Goal: Information Seeking & Learning: Learn about a topic

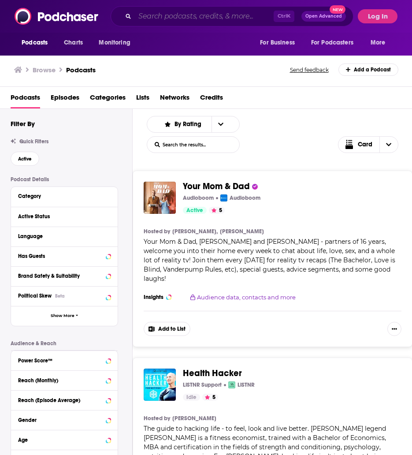
click at [168, 16] on input "Search podcasts, credits, & more..." at bounding box center [204, 16] width 139 height 14
click at [184, 20] on input "Search podcasts, credits, & more..." at bounding box center [204, 16] width 139 height 14
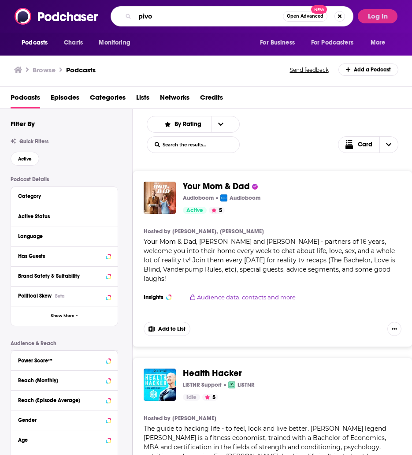
type input "pivot"
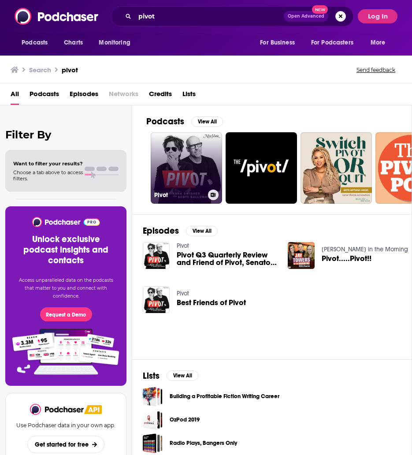
click at [185, 152] on link "Pivot" at bounding box center [186, 167] width 71 height 71
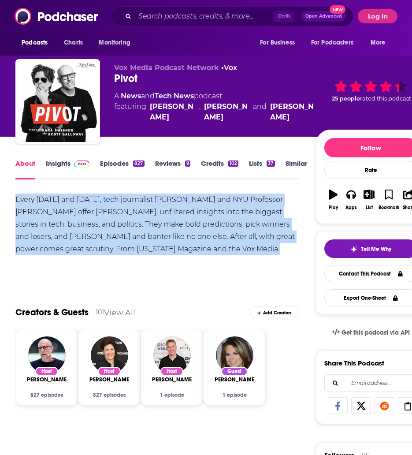
drag, startPoint x: 229, startPoint y: 247, endPoint x: 12, endPoint y: 195, distance: 223.1
click at [110, 164] on link "Episodes 827" at bounding box center [122, 169] width 44 height 20
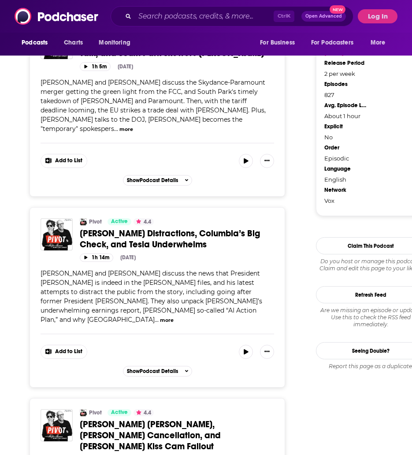
scroll to position [838, 0]
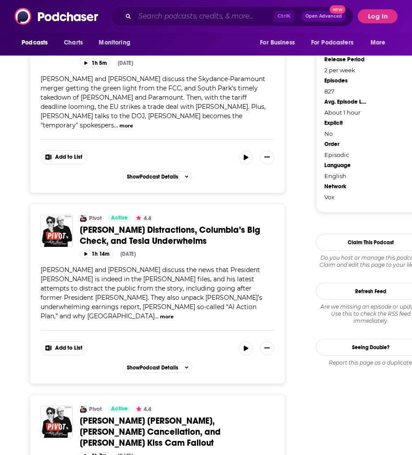
click at [164, 20] on input "Search podcasts, credits, & more..." at bounding box center [204, 16] width 139 height 14
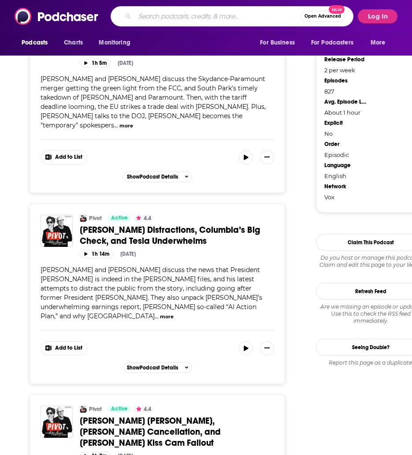
paste input "- The Prof [PERSON_NAME]"
type input "- The Prof [PERSON_NAME]"
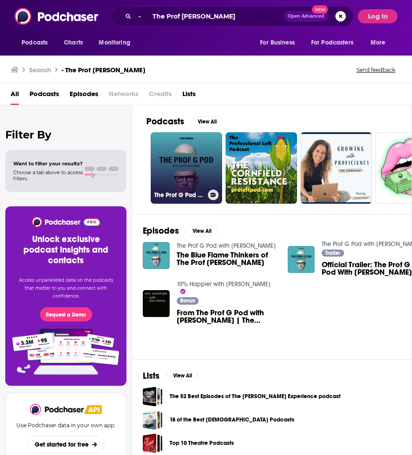
click at [204, 148] on link "The Prof G Pod with [PERSON_NAME]" at bounding box center [186, 167] width 71 height 71
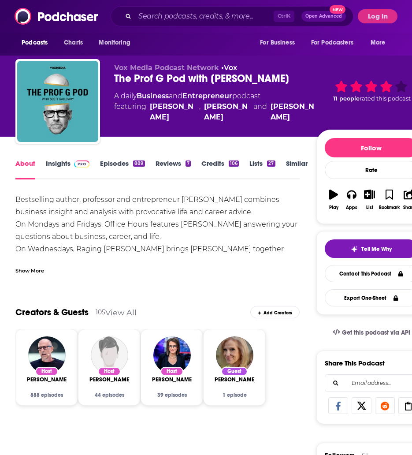
click at [41, 270] on div "Show More" at bounding box center [29, 270] width 29 height 8
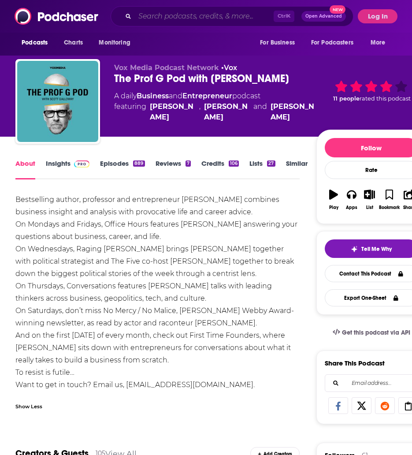
click at [163, 20] on input "Search podcasts, credits, & more..." at bounding box center [204, 16] width 139 height 14
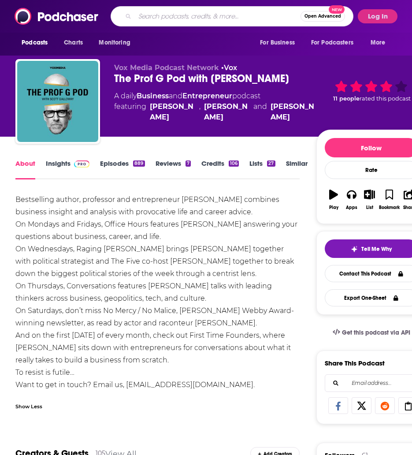
paste input "- Masters of Scale"
type input "- Masters of Scale"
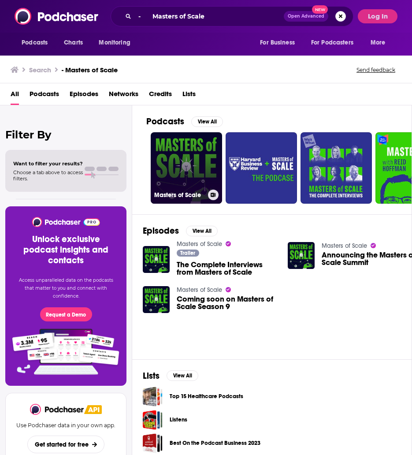
click at [183, 155] on link "Masters of Scale" at bounding box center [186, 167] width 71 height 71
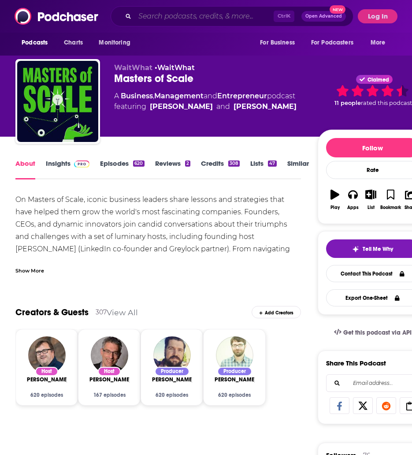
click at [169, 15] on input "Search podcasts, credits, & more..." at bounding box center [204, 16] width 139 height 14
click at [161, 15] on input "Search podcasts, credits, & more..." at bounding box center [204, 16] width 139 height 14
paste input "- Stratchery"
type input "- Stratchery"
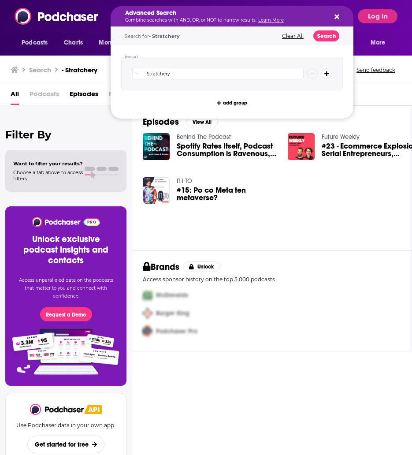
click at [331, 14] on div "Advanced Search Combine searches with AND, OR, or NOT to narrow results. Learn …" at bounding box center [232, 16] width 243 height 20
click at [337, 15] on icon "Search podcasts, credits, & more..." at bounding box center [337, 16] width 5 height 7
drag, startPoint x: 213, startPoint y: 35, endPoint x: 151, endPoint y: 34, distance: 61.7
click at [151, 34] on div "Search for - Stratchery" at bounding box center [199, 36] width 148 height 5
drag, startPoint x: 151, startPoint y: 34, endPoint x: 289, endPoint y: 35, distance: 137.6
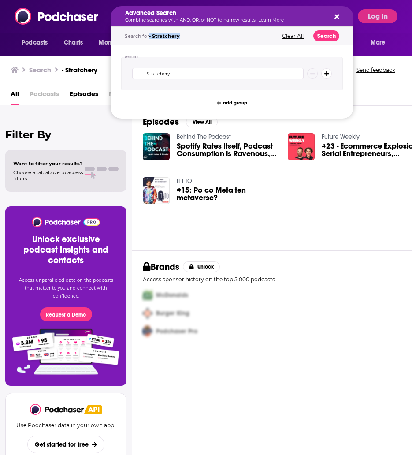
click at [289, 35] on button "Clear All" at bounding box center [293, 36] width 27 height 6
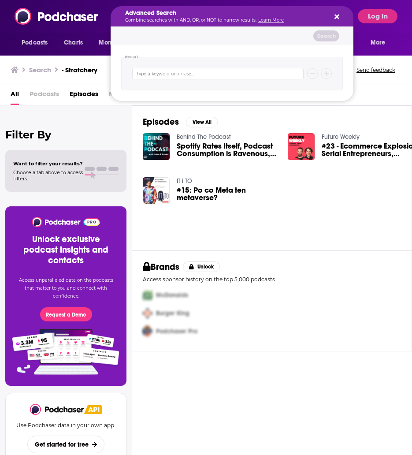
click at [208, 40] on div "Search" at bounding box center [232, 36] width 243 height 18
click at [163, 40] on div "Search" at bounding box center [232, 36] width 243 height 18
click at [334, 16] on button "Search podcasts, credits, & more..." at bounding box center [335, 16] width 7 height 7
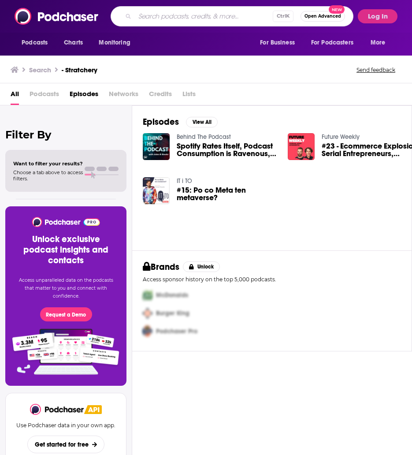
click at [175, 19] on input "Search podcasts, credits, & more..." at bounding box center [204, 16] width 138 height 14
paste input "- Stratchery"
type input "- Stratchery"
type input "big technology"
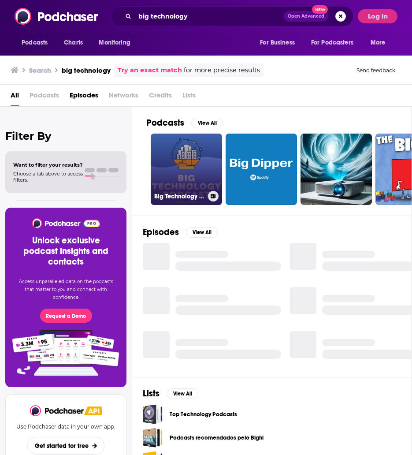
click at [193, 160] on link "Big Technology Podcast" at bounding box center [186, 169] width 71 height 71
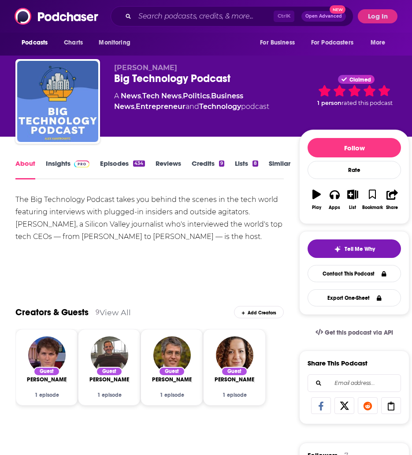
click at [125, 166] on link "Episodes 434" at bounding box center [122, 169] width 45 height 20
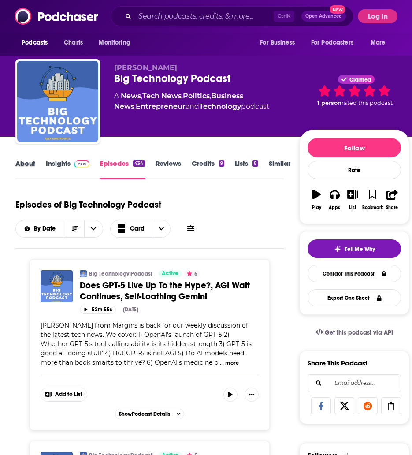
click at [35, 161] on div "About" at bounding box center [30, 169] width 30 height 20
click at [27, 165] on link "About" at bounding box center [25, 169] width 20 height 20
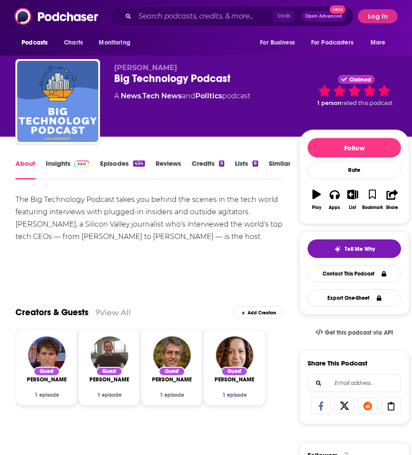
drag, startPoint x: 233, startPoint y: 237, endPoint x: 14, endPoint y: 195, distance: 223.1
copy div "The Big Technology Podcast takes you behind the scenes in the tech world featur…"
click at [202, 160] on link "Credits 9" at bounding box center [208, 169] width 33 height 20
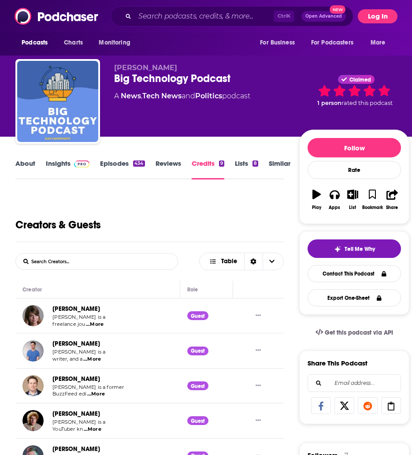
click at [370, 12] on button "Log In" at bounding box center [378, 16] width 40 height 14
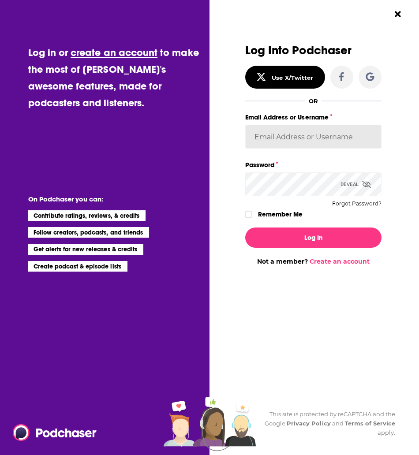
type input "[EMAIL_ADDRESS][PERSON_NAME][DOMAIN_NAME]"
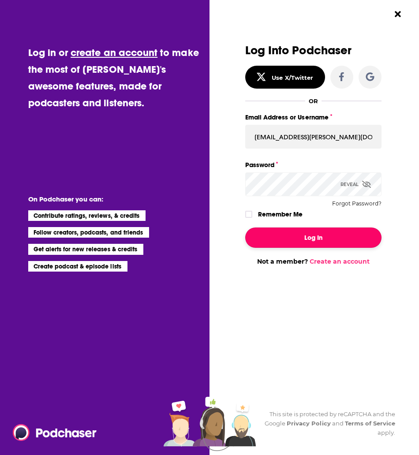
click at [307, 239] on button "Log In" at bounding box center [313, 238] width 136 height 20
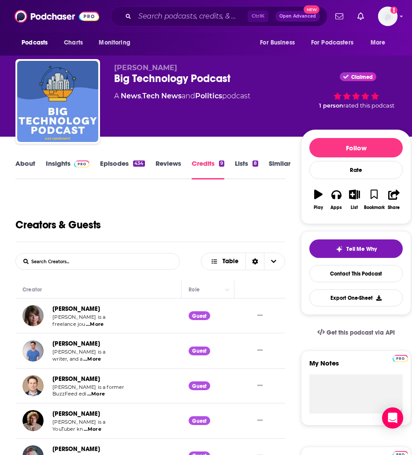
click at [69, 165] on link "Insights" at bounding box center [68, 169] width 44 height 20
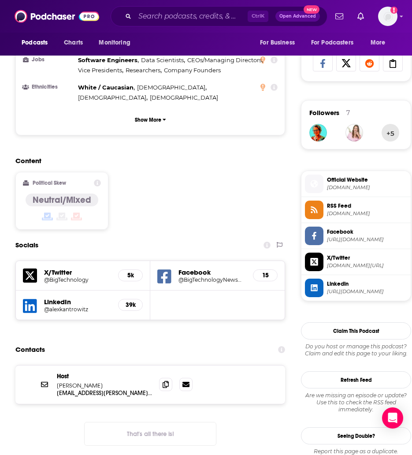
scroll to position [617, 0]
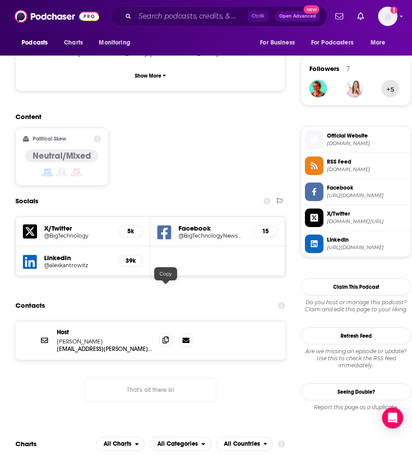
click at [165, 336] on icon at bounding box center [166, 339] width 6 height 7
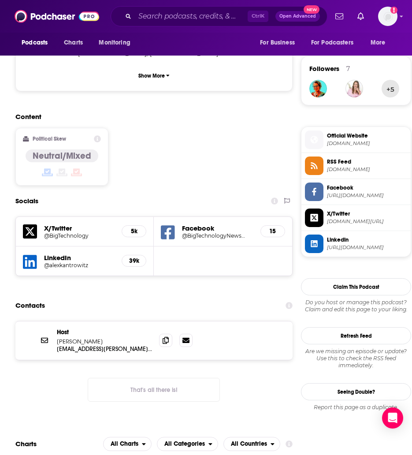
scroll to position [613, 0]
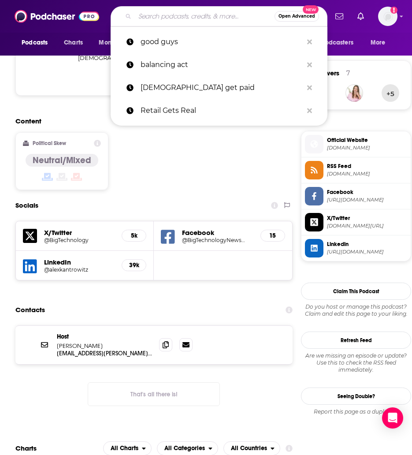
click at [160, 14] on input "Search podcasts, credits, & more..." at bounding box center [205, 16] width 140 height 14
paste input "- Masters of Scale"
type input "- Masters of Scale"
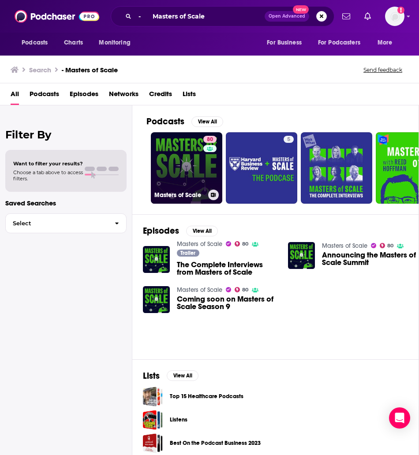
click at [176, 143] on link "80 Masters of Scale" at bounding box center [186, 167] width 71 height 71
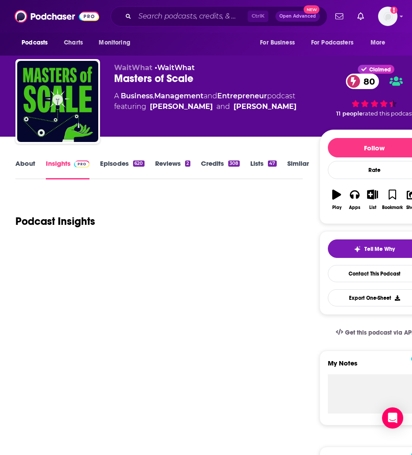
click at [28, 171] on link "About" at bounding box center [25, 169] width 20 height 20
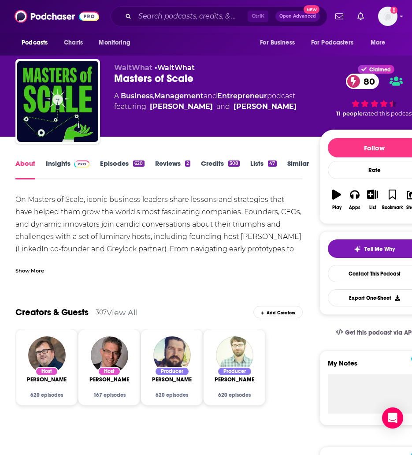
click at [30, 271] on div "Show More" at bounding box center [29, 270] width 29 height 8
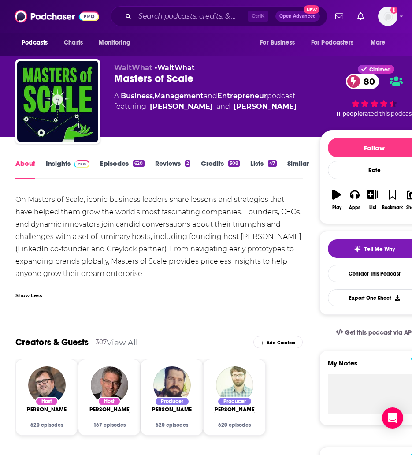
click at [56, 166] on link "Insights" at bounding box center [68, 169] width 44 height 20
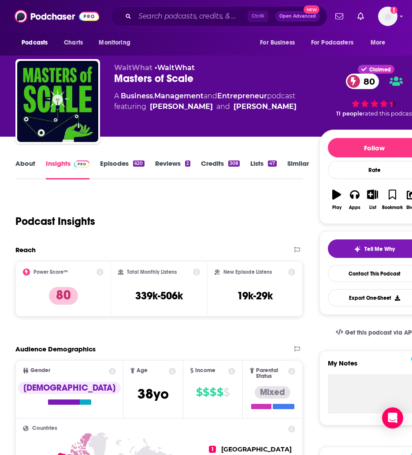
click at [28, 164] on link "About" at bounding box center [25, 169] width 20 height 20
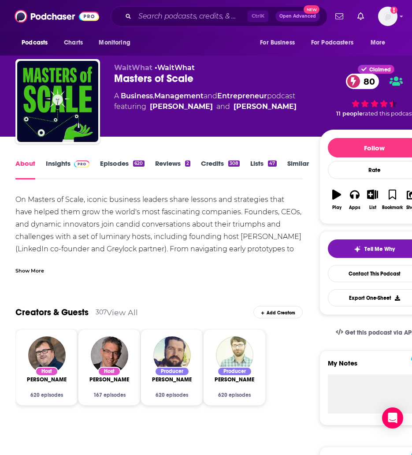
click at [31, 271] on div "Show More" at bounding box center [29, 270] width 29 height 8
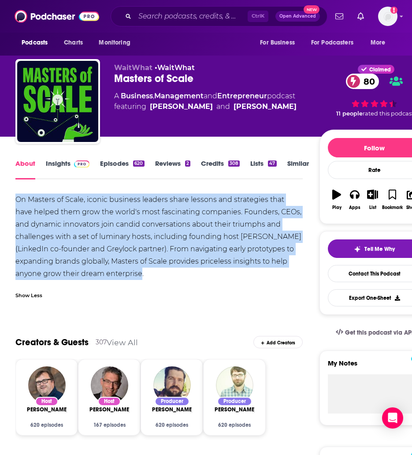
drag, startPoint x: 97, startPoint y: 264, endPoint x: 0, endPoint y: 194, distance: 119.4
copy div "On Masters of Scale, iconic business leaders share lessons and strategies that …"
click at [62, 163] on link "Insights" at bounding box center [68, 169] width 44 height 20
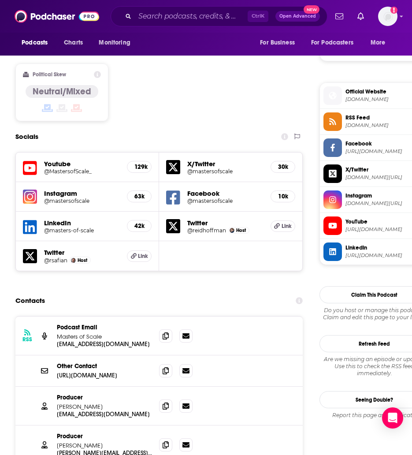
scroll to position [705, 0]
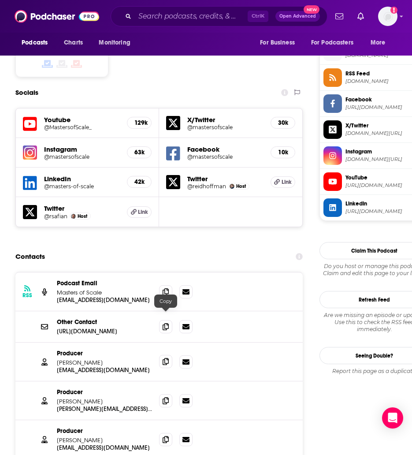
click at [167, 358] on icon at bounding box center [166, 361] width 6 height 7
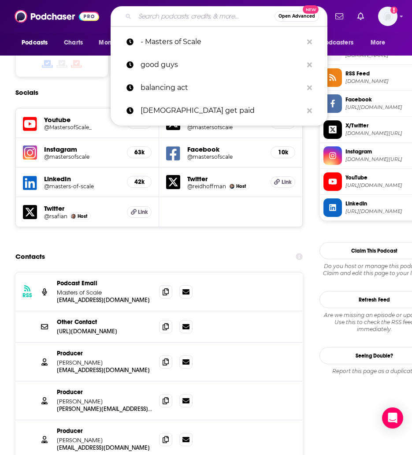
click at [222, 13] on input "Search podcasts, credits, & more..." at bounding box center [205, 16] width 140 height 14
paste input "- Business Breakdown"
type input "- Business Breakdown"
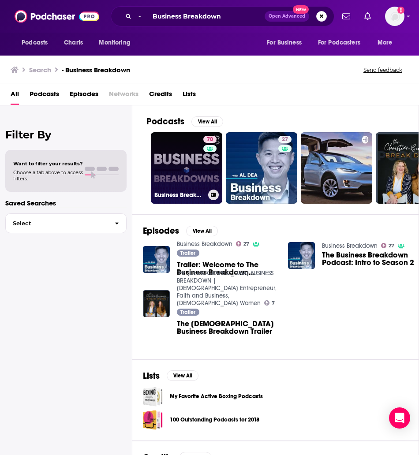
click at [191, 142] on link "70 Business Breakdowns" at bounding box center [186, 167] width 71 height 71
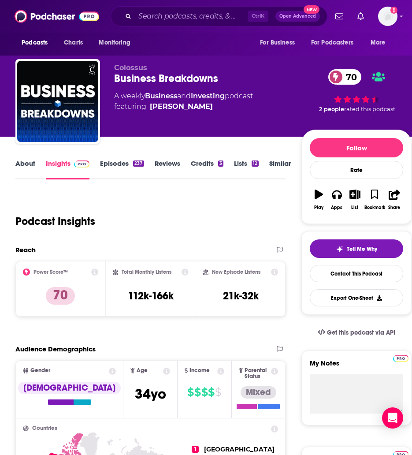
click at [27, 167] on link "About" at bounding box center [25, 169] width 20 height 20
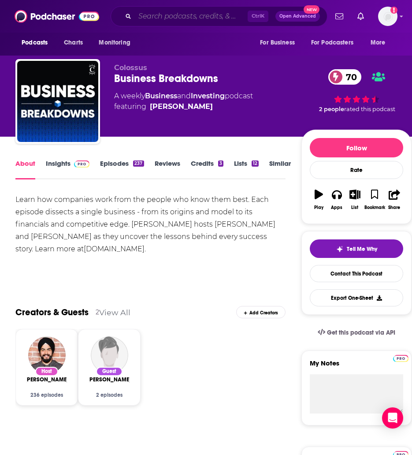
click at [223, 15] on input "Search podcasts, credits, & more..." at bounding box center [191, 16] width 113 height 14
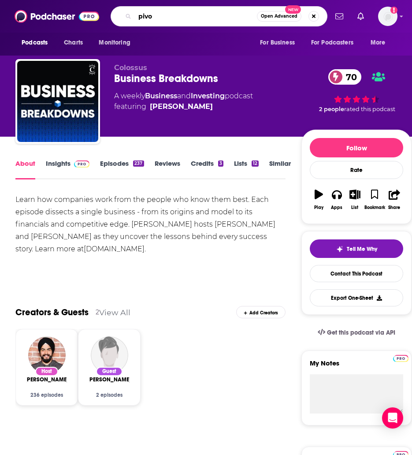
type input "pivot"
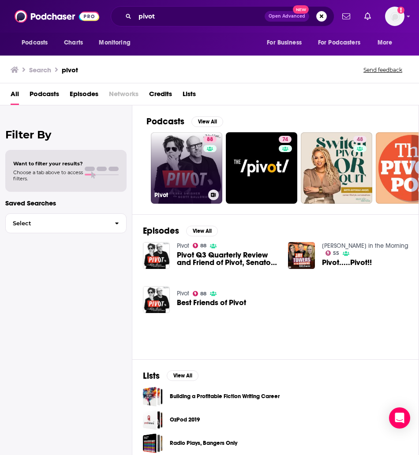
click at [190, 150] on link "88 Pivot" at bounding box center [186, 167] width 71 height 71
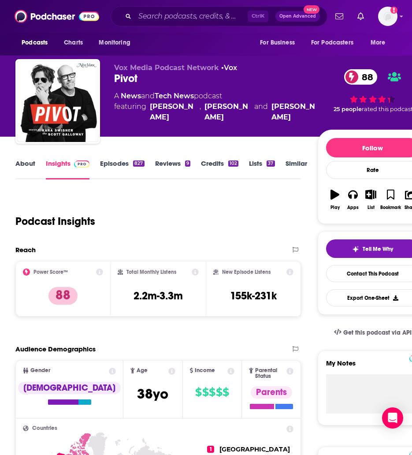
click at [110, 167] on link "Episodes 827" at bounding box center [122, 169] width 44 height 20
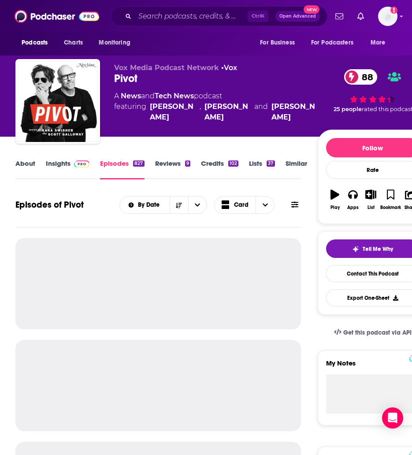
click at [25, 168] on link "About" at bounding box center [25, 169] width 20 height 20
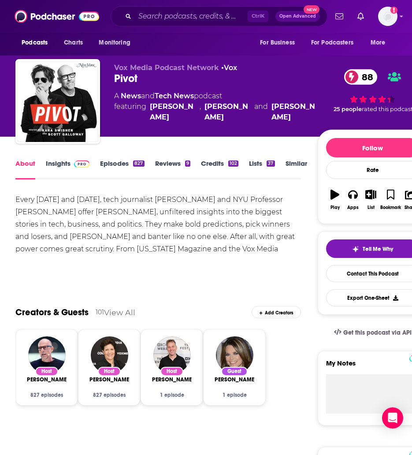
click at [61, 167] on link "Insights" at bounding box center [68, 169] width 44 height 20
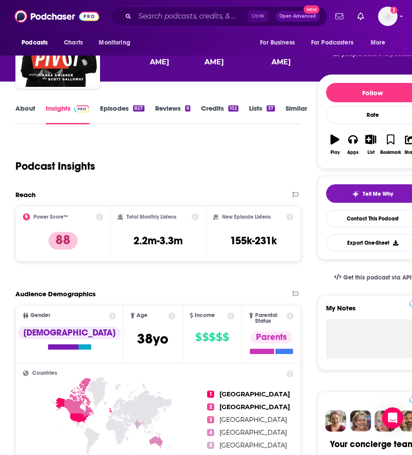
scroll to position [44, 0]
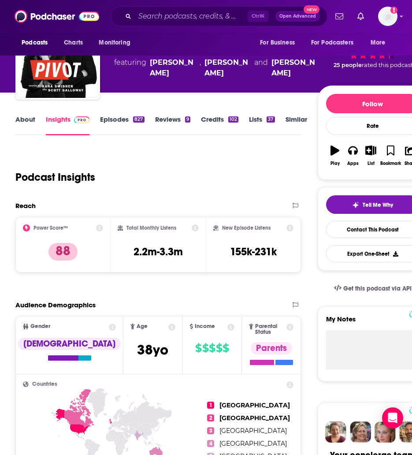
click at [165, 120] on link "Reviews 9" at bounding box center [172, 125] width 35 height 20
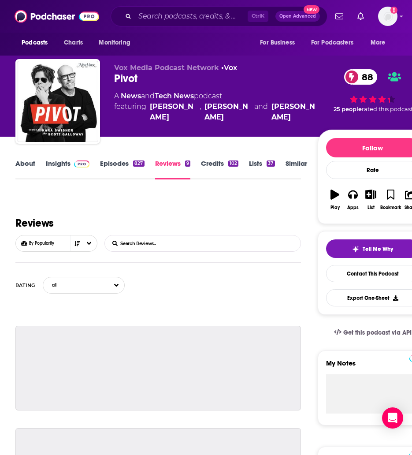
click at [116, 163] on link "Episodes 827" at bounding box center [122, 169] width 44 height 20
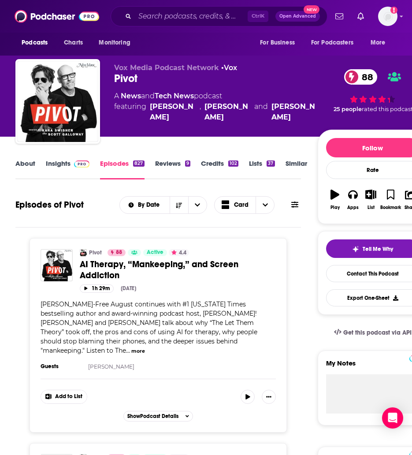
click at [145, 347] on button "more" at bounding box center [138, 350] width 14 height 7
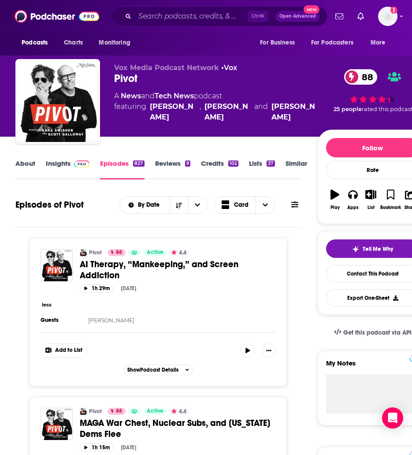
click at [28, 161] on link "About" at bounding box center [25, 169] width 20 height 20
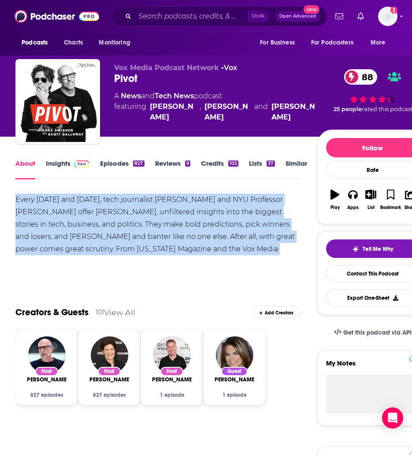
drag, startPoint x: 222, startPoint y: 247, endPoint x: 6, endPoint y: 196, distance: 222.5
copy div "Every [DATE] and [DATE], tech journalist [PERSON_NAME] and NYU Professor [PERSO…"
click at [48, 160] on link "Insights" at bounding box center [68, 169] width 44 height 20
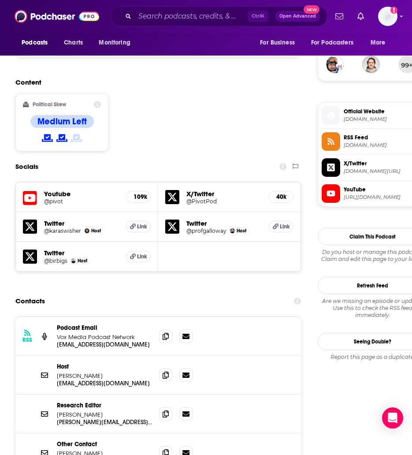
scroll to position [661, 0]
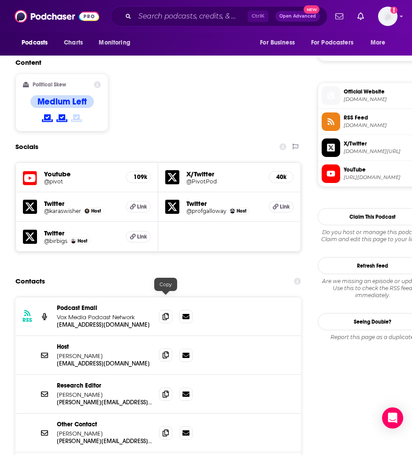
click at [168, 351] on icon at bounding box center [166, 354] width 6 height 7
